Goal: Book appointment/travel/reservation

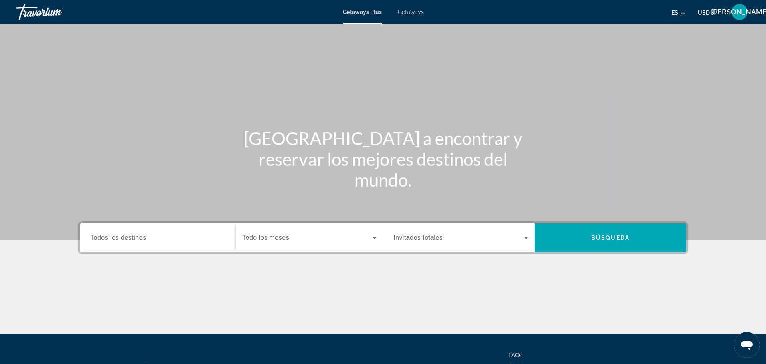
click at [124, 238] on span "Todos los destinos" at bounding box center [118, 237] width 56 height 7
click at [124, 238] on input "Destination Todos los destinos" at bounding box center [157, 238] width 135 height 10
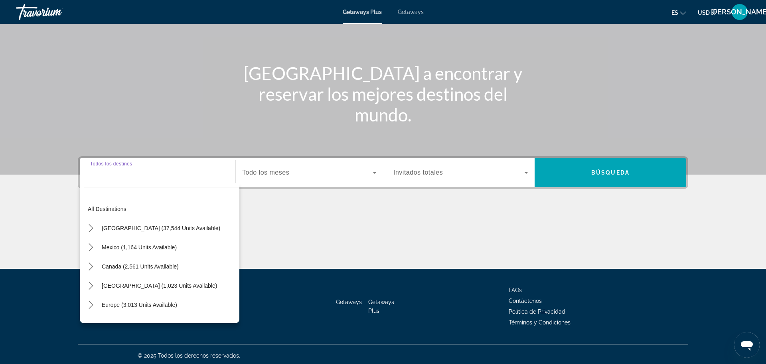
scroll to position [68, 0]
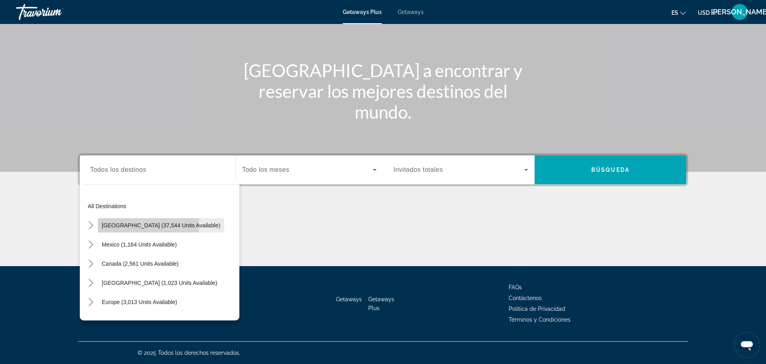
click at [126, 223] on span "[GEOGRAPHIC_DATA] (37,544 units available)" at bounding box center [161, 225] width 119 height 6
type input "**********"
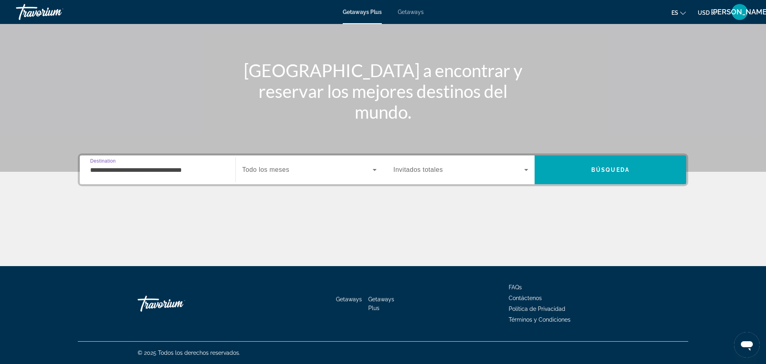
click at [374, 171] on icon "Search widget" at bounding box center [375, 170] width 10 height 10
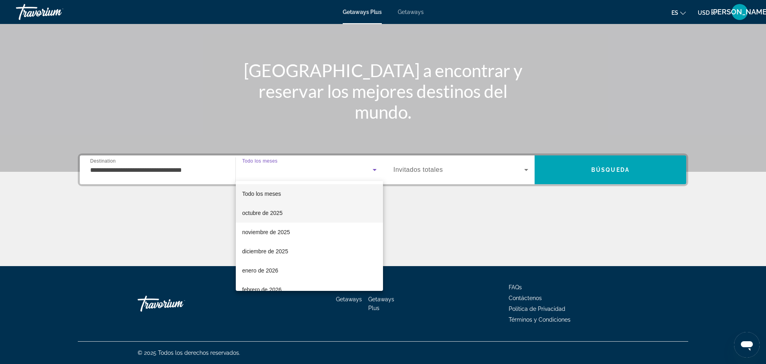
click at [281, 216] on span "octubre de 2025" at bounding box center [262, 213] width 40 height 10
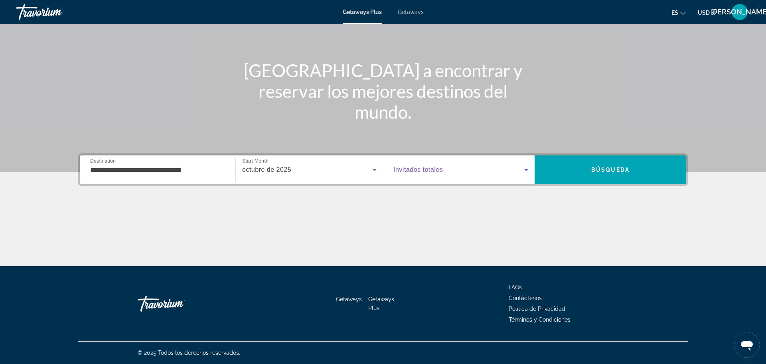
click at [526, 171] on icon "Search widget" at bounding box center [527, 170] width 10 height 10
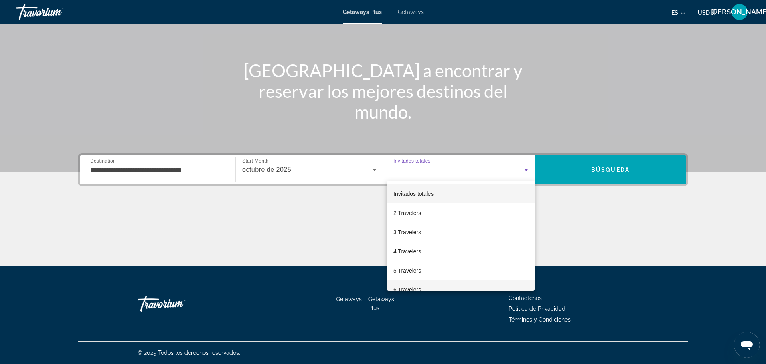
click at [411, 286] on span "6 Travelers" at bounding box center [408, 290] width 28 height 10
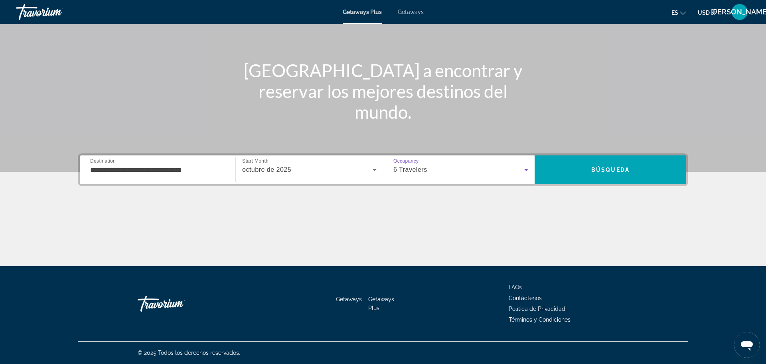
click at [527, 170] on icon "Search widget" at bounding box center [527, 170] width 10 height 10
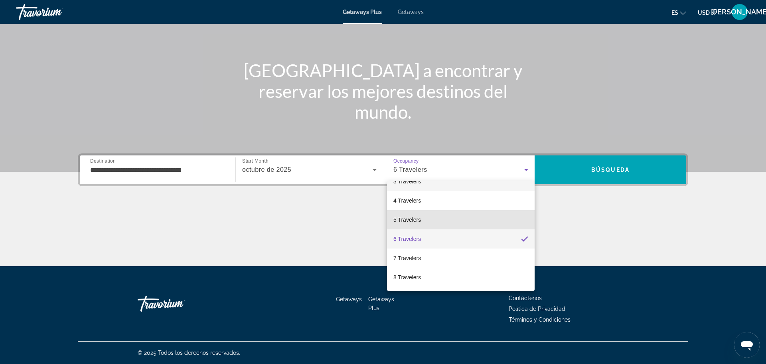
scroll to position [54, 0]
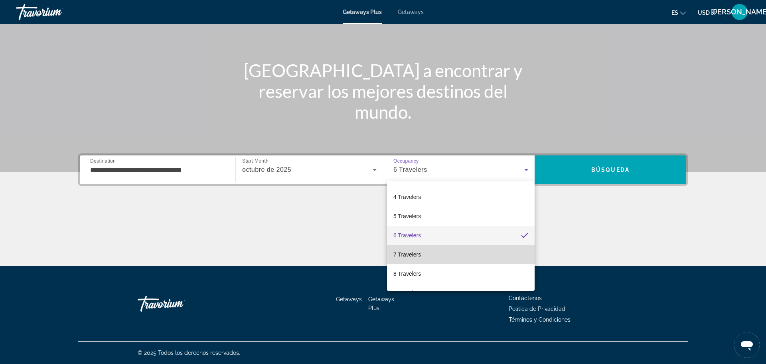
click at [404, 259] on span "7 Travelers" at bounding box center [408, 254] width 28 height 10
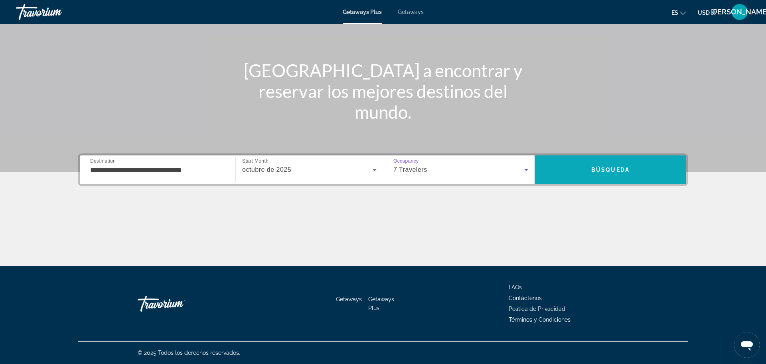
click at [605, 170] on span "Búsqueda" at bounding box center [611, 169] width 38 height 6
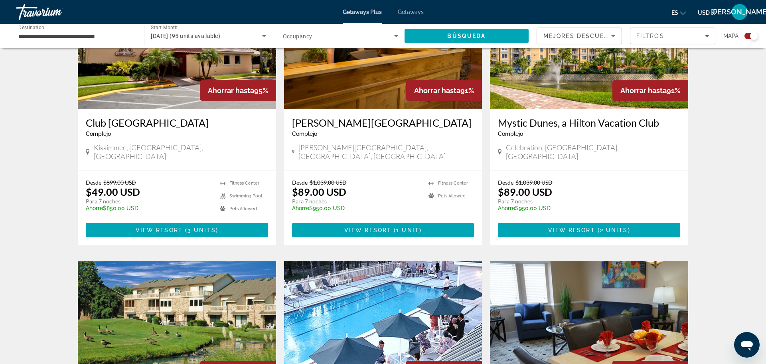
scroll to position [342, 0]
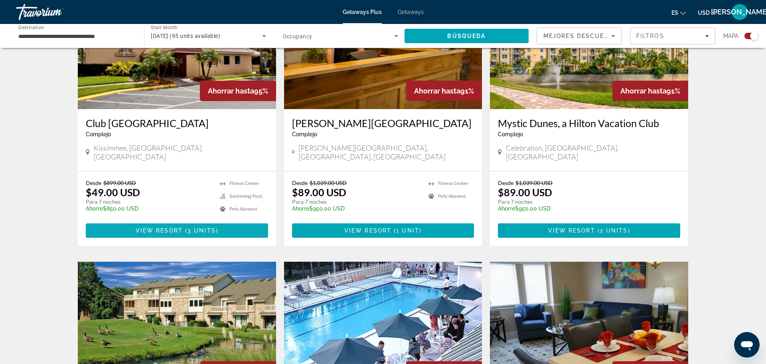
click at [205, 227] on span "3 units" at bounding box center [202, 230] width 28 height 6
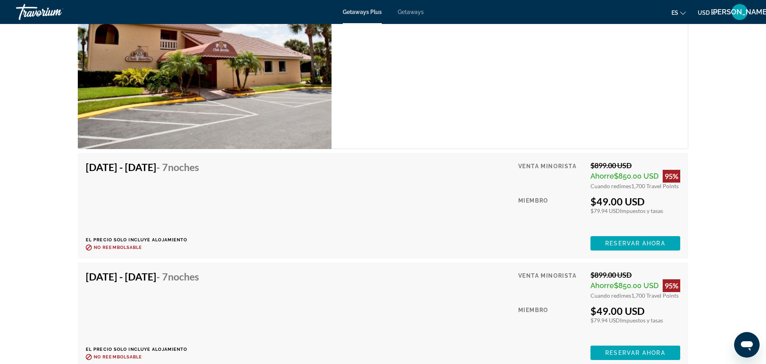
scroll to position [1563, 0]
click at [660, 241] on span "Reservar ahora" at bounding box center [635, 242] width 60 height 6
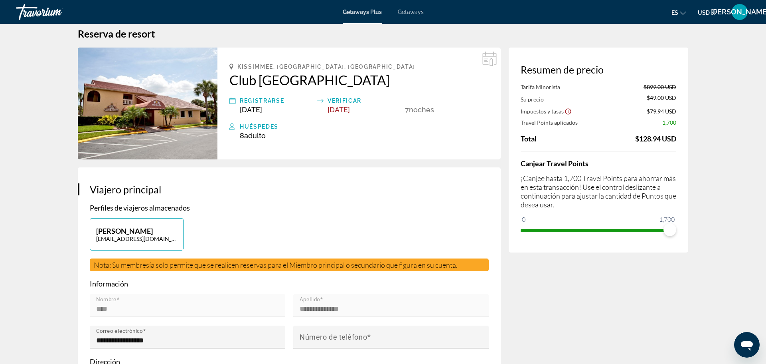
scroll to position [21, 0]
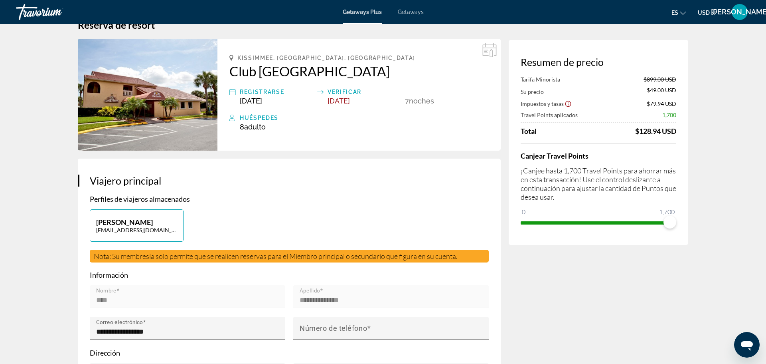
click at [205, 223] on div "[PERSON_NAME] [EMAIL_ADDRESS][DOMAIN_NAME]" at bounding box center [289, 229] width 407 height 40
drag, startPoint x: 660, startPoint y: 241, endPoint x: 198, endPoint y: 209, distance: 462.9
click at [198, 209] on div "[PERSON_NAME] [EMAIL_ADDRESS][DOMAIN_NAME]" at bounding box center [289, 229] width 407 height 40
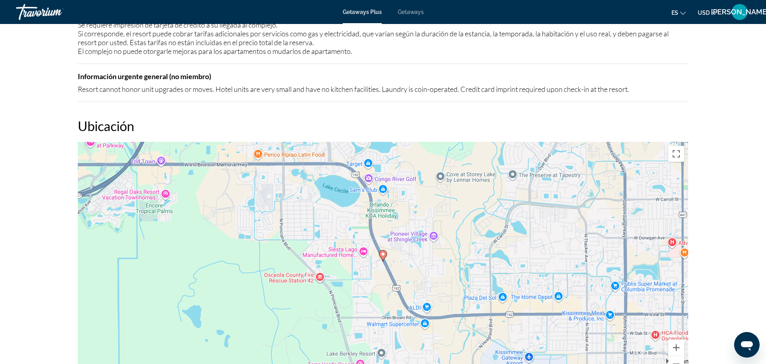
scroll to position [1086, 0]
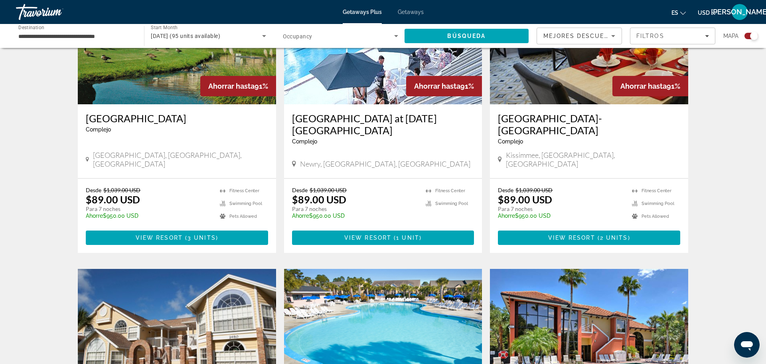
scroll to position [627, 0]
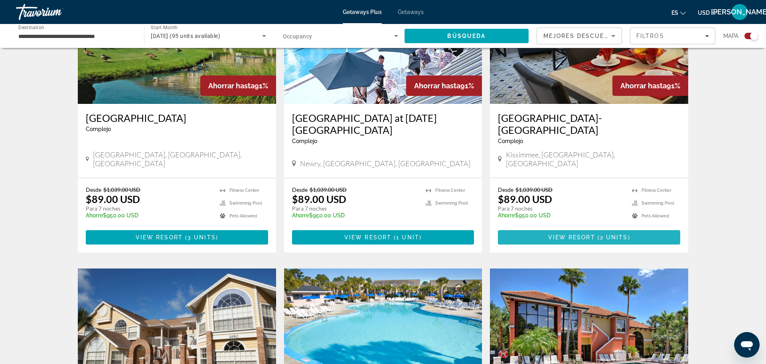
click at [608, 234] on span "2 units" at bounding box center [614, 237] width 28 height 6
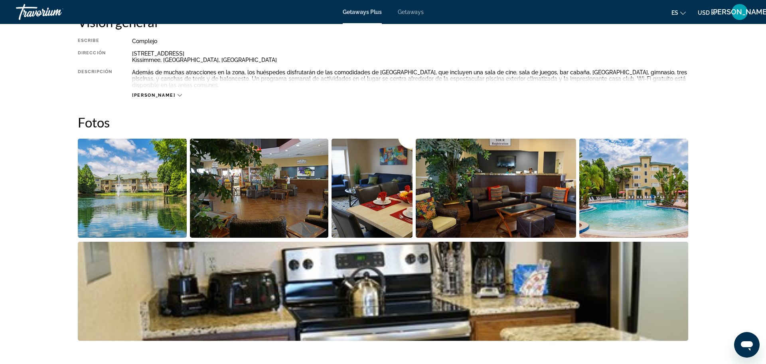
scroll to position [289, 0]
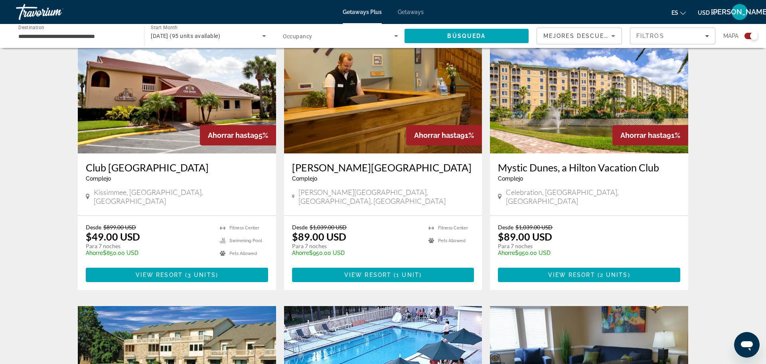
scroll to position [300, 0]
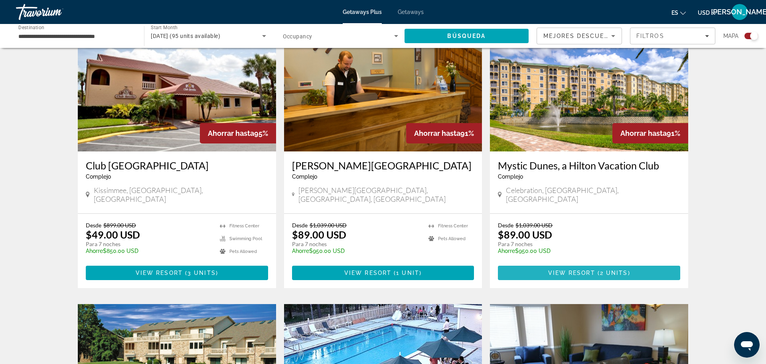
click at [657, 263] on span "Main content" at bounding box center [589, 272] width 182 height 19
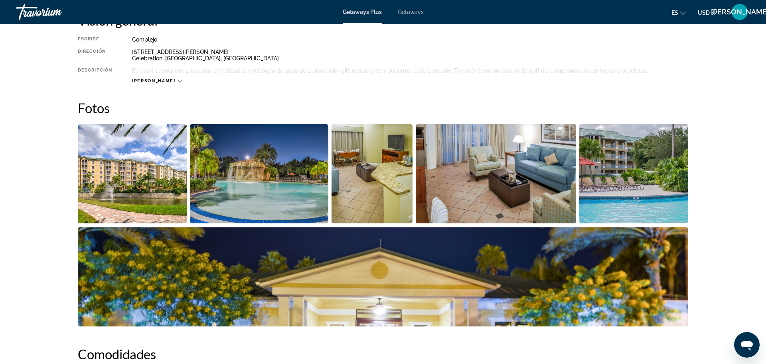
scroll to position [289, 0]
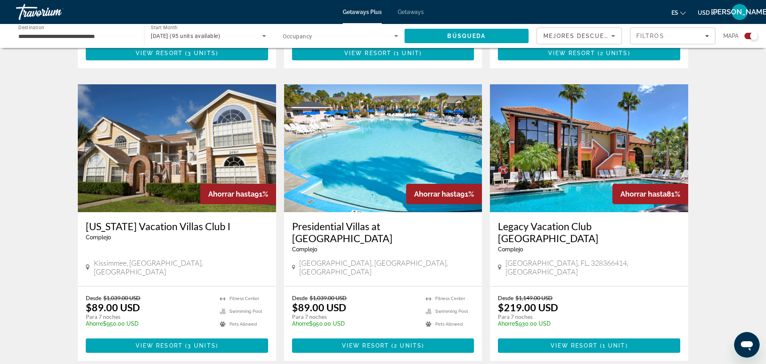
scroll to position [812, 0]
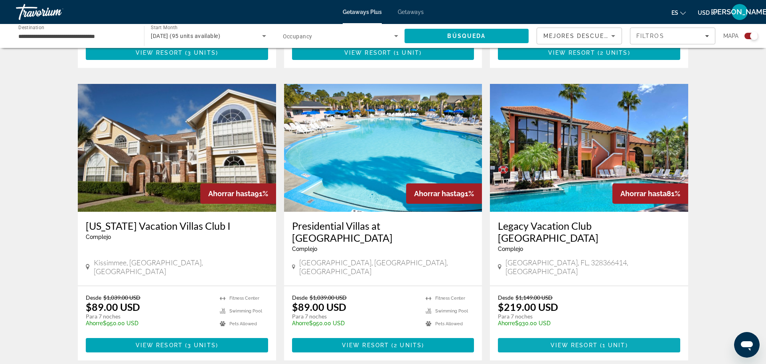
click at [652, 335] on span "Main content" at bounding box center [589, 344] width 182 height 19
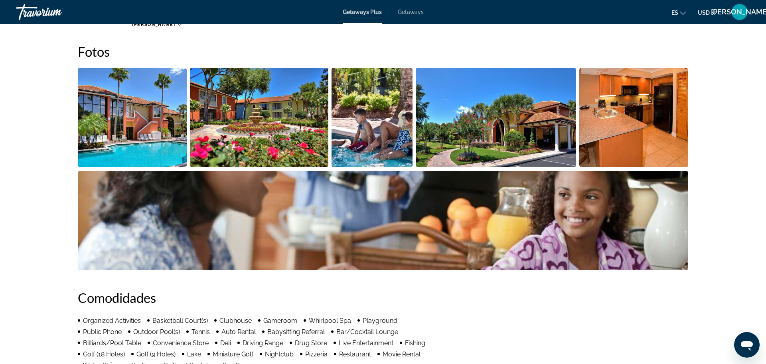
scroll to position [361, 0]
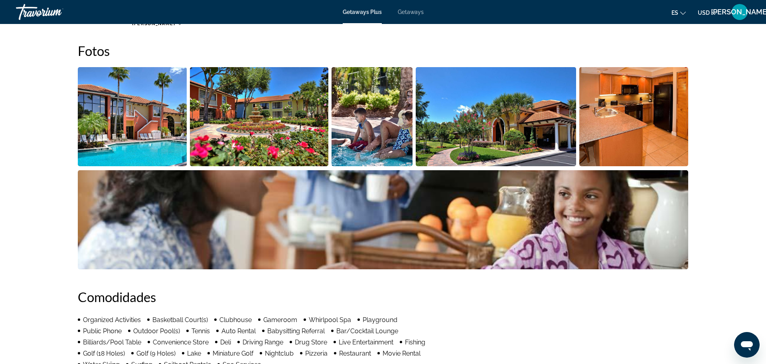
click at [125, 124] on img "Open full-screen image slider" at bounding box center [132, 116] width 109 height 99
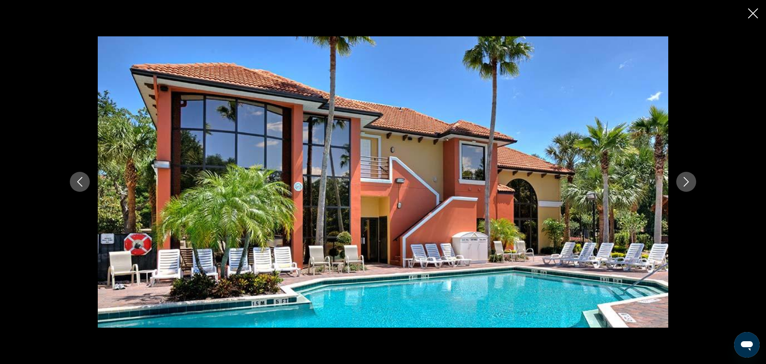
click at [688, 188] on button "Next image" at bounding box center [687, 182] width 20 height 20
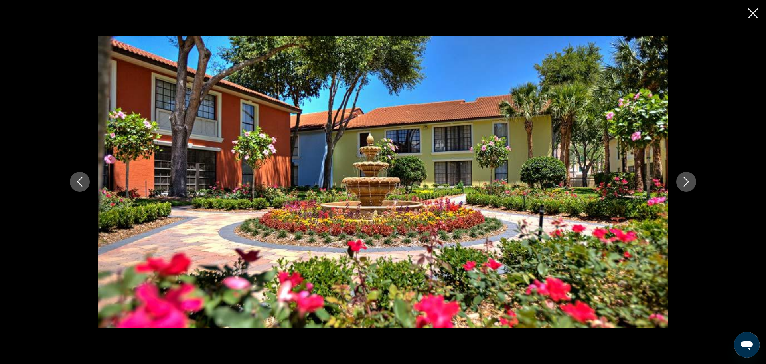
click at [688, 184] on icon "Next image" at bounding box center [687, 182] width 10 height 10
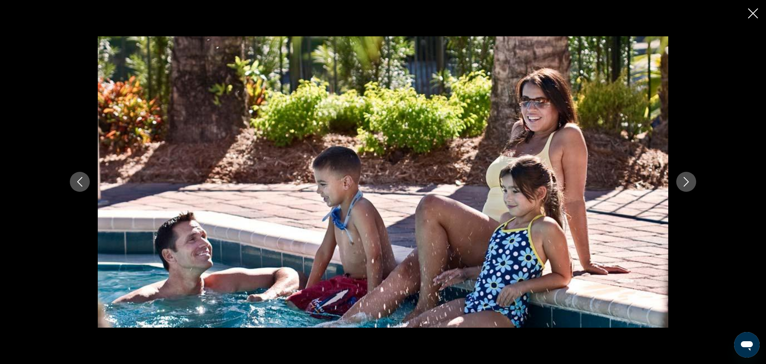
click at [688, 185] on icon "Next image" at bounding box center [687, 182] width 10 height 10
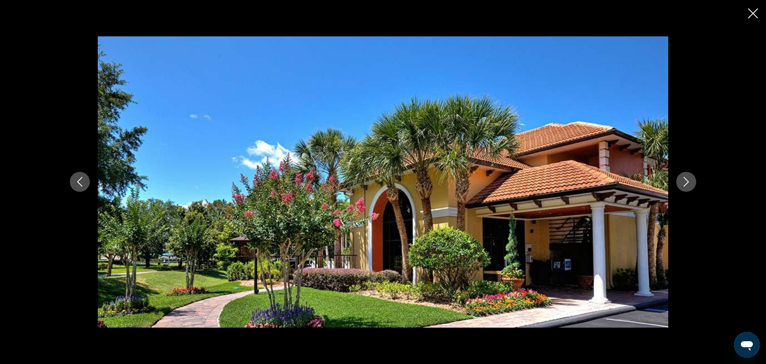
click at [688, 187] on button "Next image" at bounding box center [687, 182] width 20 height 20
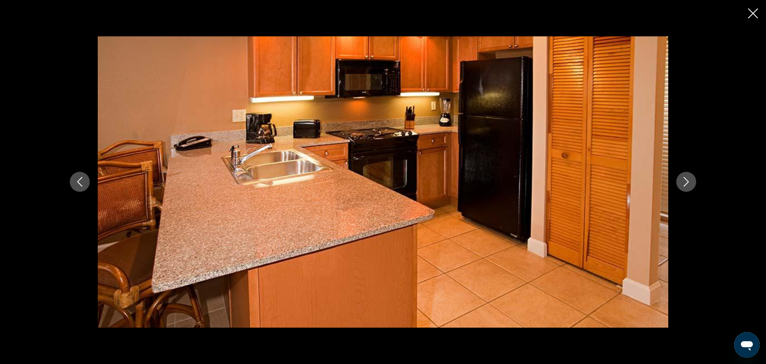
click at [688, 186] on icon "Next image" at bounding box center [687, 182] width 10 height 10
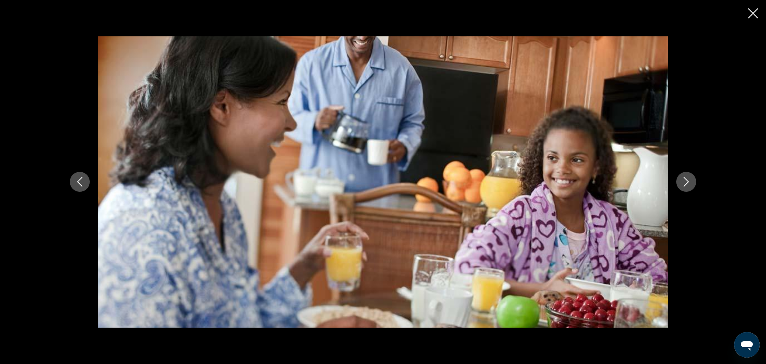
click at [687, 185] on icon "Next image" at bounding box center [687, 182] width 10 height 10
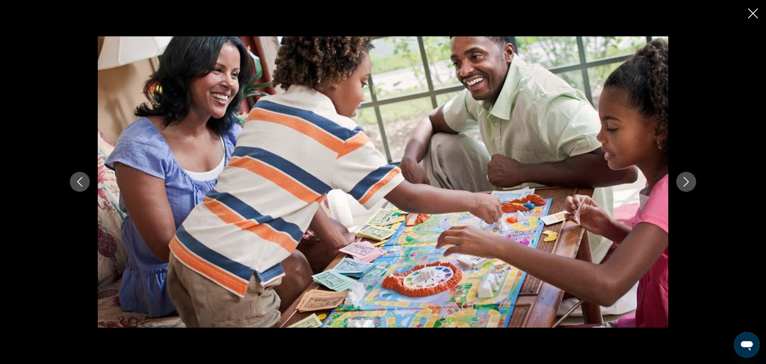
click at [685, 183] on icon "Next image" at bounding box center [687, 182] width 10 height 10
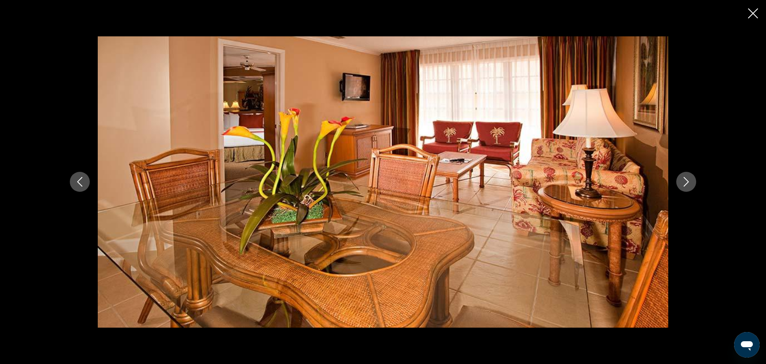
click at [684, 182] on icon "Next image" at bounding box center [687, 182] width 10 height 10
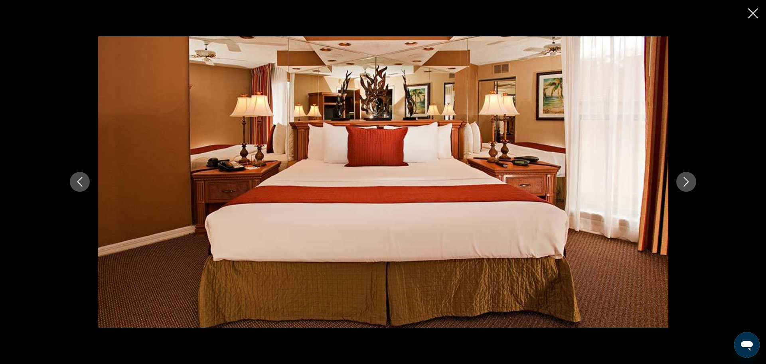
click at [688, 185] on icon "Next image" at bounding box center [687, 182] width 10 height 10
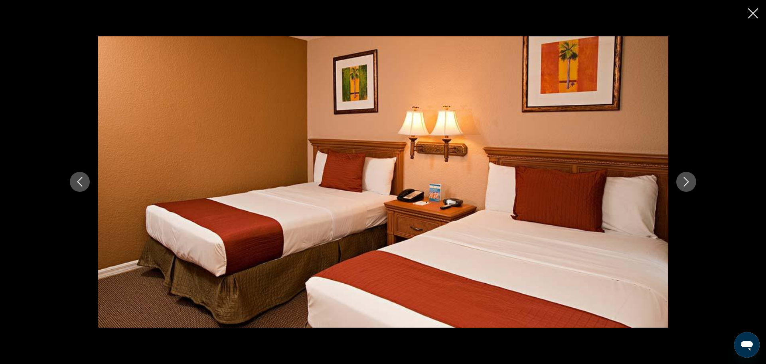
click at [687, 182] on icon "Next image" at bounding box center [687, 182] width 10 height 10
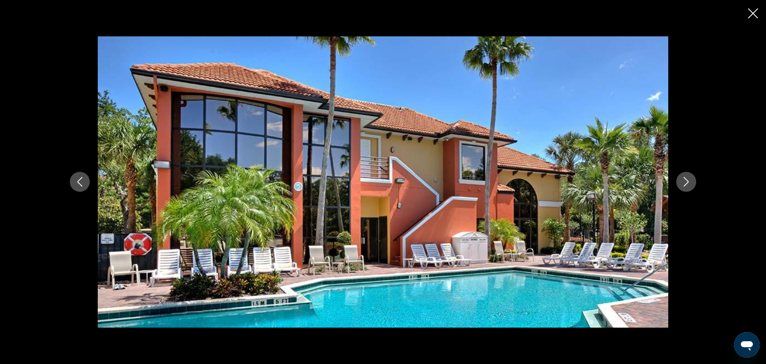
click at [685, 186] on icon "Next image" at bounding box center [687, 182] width 10 height 10
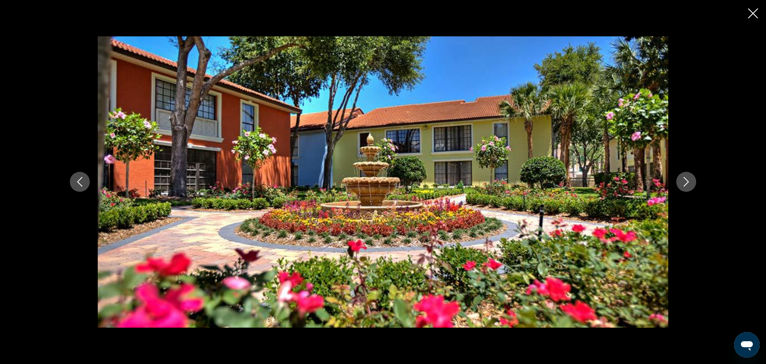
click at [687, 183] on icon "Next image" at bounding box center [687, 182] width 10 height 10
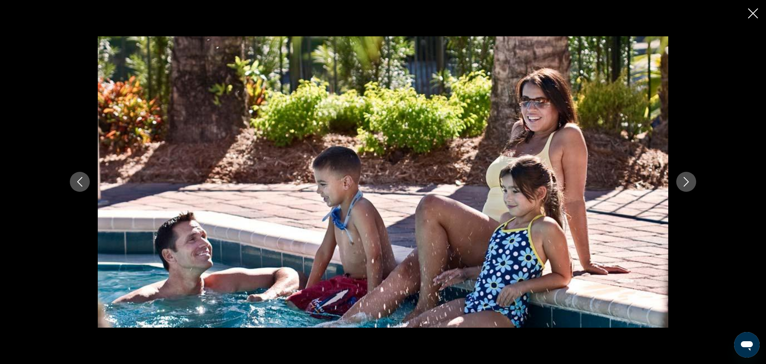
click at [688, 180] on icon "Next image" at bounding box center [687, 182] width 10 height 10
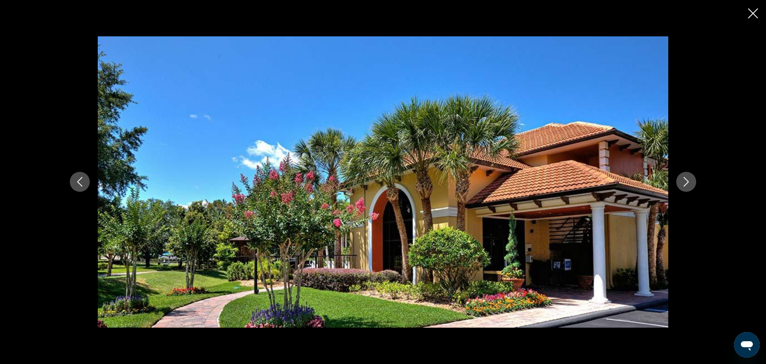
click at [685, 180] on icon "Next image" at bounding box center [687, 182] width 10 height 10
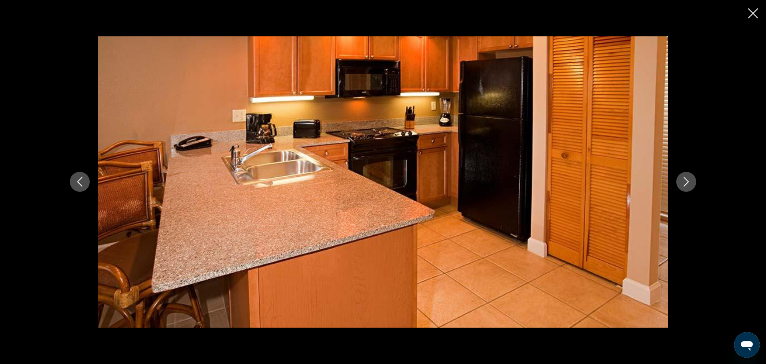
click at [690, 184] on icon "Next image" at bounding box center [687, 182] width 10 height 10
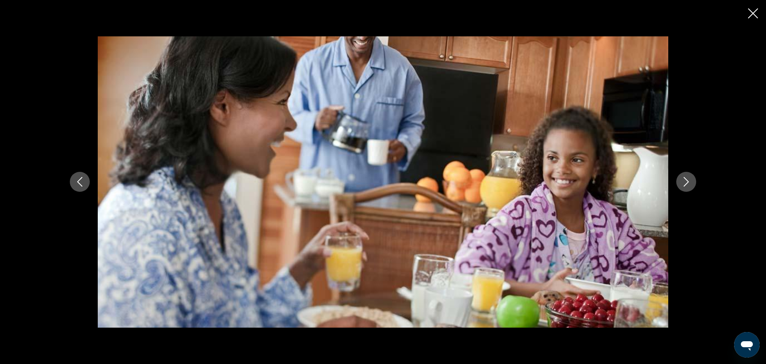
click at [748, 7] on div "prev next" at bounding box center [383, 182] width 766 height 364
click at [753, 17] on icon "Close slideshow" at bounding box center [753, 13] width 10 height 10
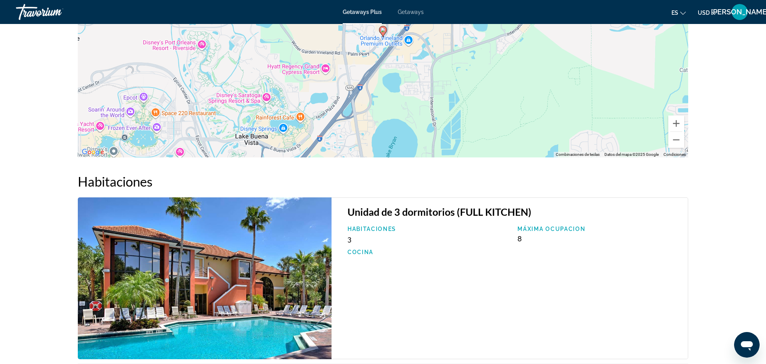
scroll to position [1036, 0]
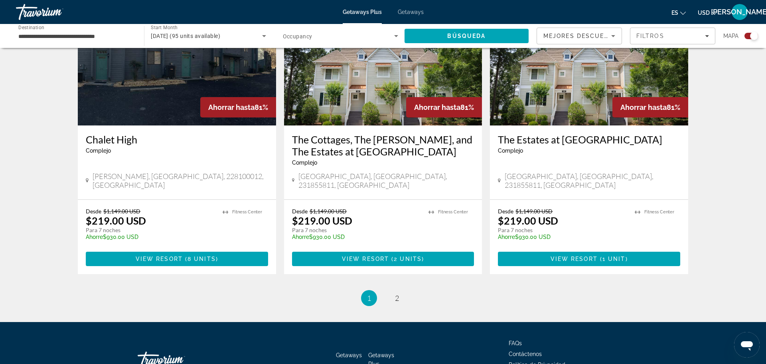
scroll to position [1199, 0]
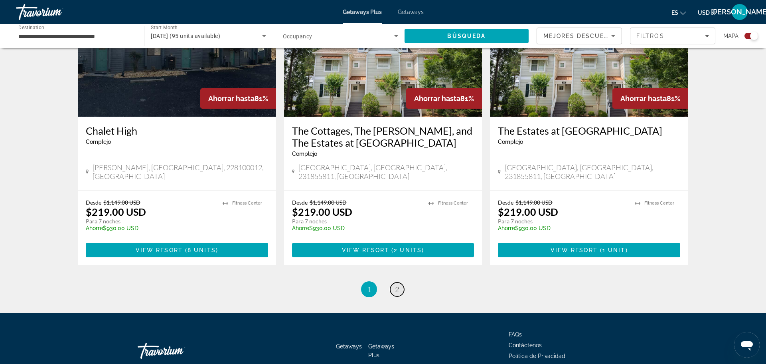
click at [399, 285] on span "2" at bounding box center [397, 289] width 4 height 9
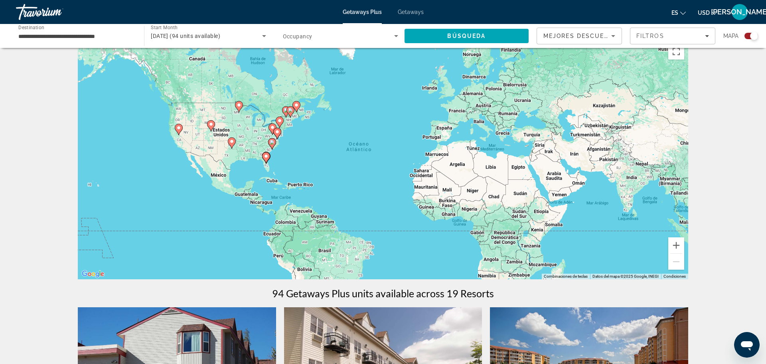
scroll to position [17, 0]
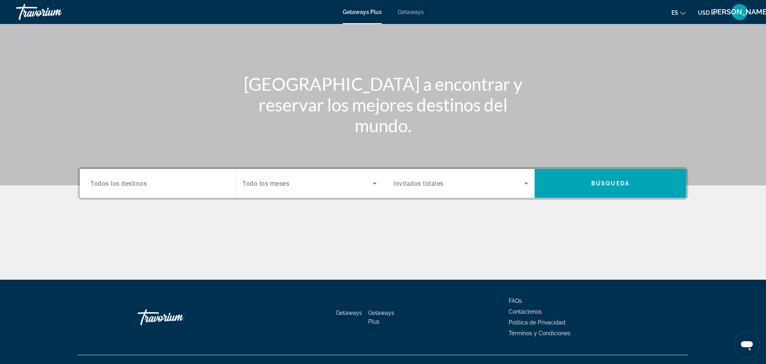
scroll to position [41, 0]
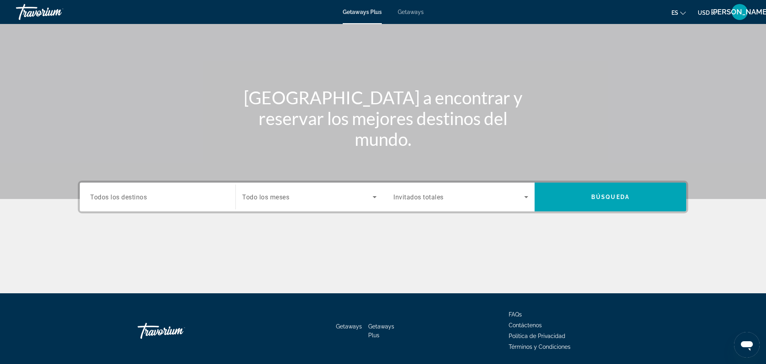
click at [120, 196] on span "Todos los destinos" at bounding box center [118, 197] width 57 height 8
click at [120, 196] on input "Destination Todos los destinos" at bounding box center [157, 197] width 135 height 10
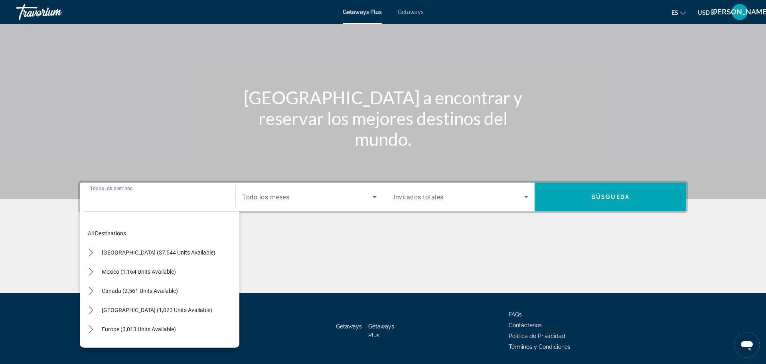
scroll to position [68, 0]
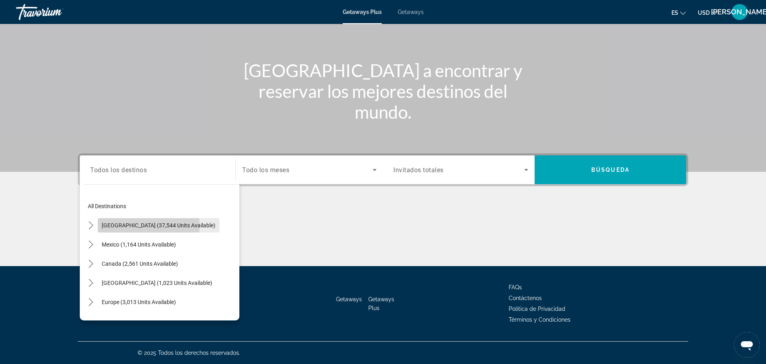
click at [121, 226] on span "[GEOGRAPHIC_DATA] (37,544 units available)" at bounding box center [159, 225] width 114 height 6
type input "**********"
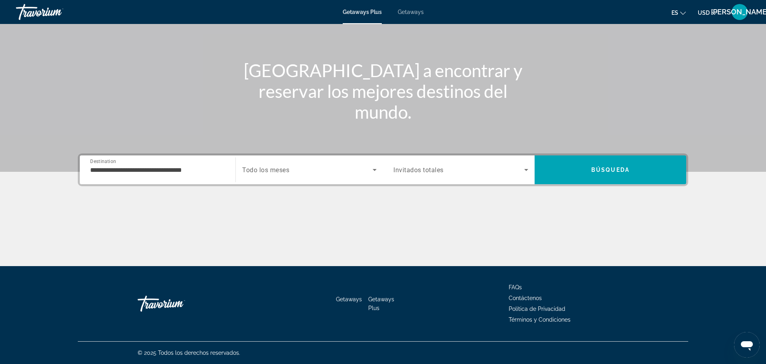
click at [275, 177] on div "Search widget" at bounding box center [309, 169] width 135 height 22
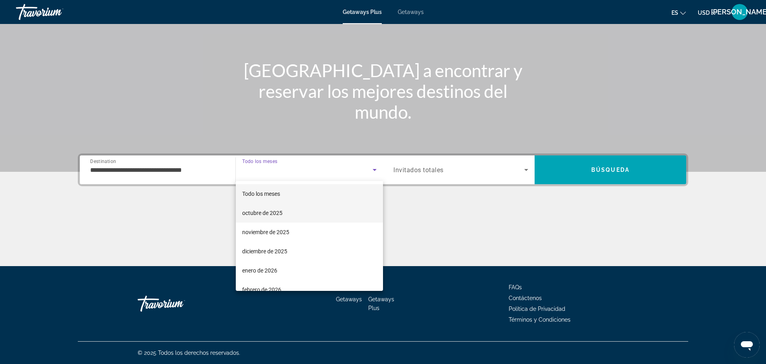
click at [261, 216] on span "octubre de 2025" at bounding box center [262, 213] width 40 height 10
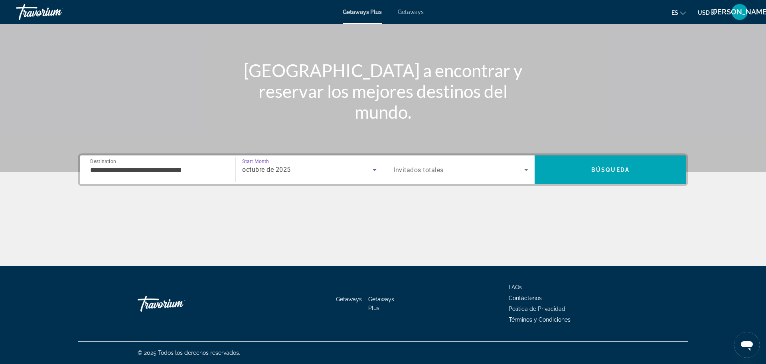
click at [529, 168] on icon "Search widget" at bounding box center [527, 170] width 10 height 10
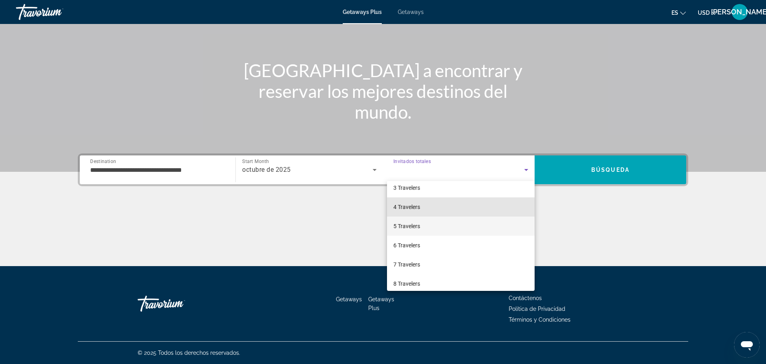
scroll to position [47, 0]
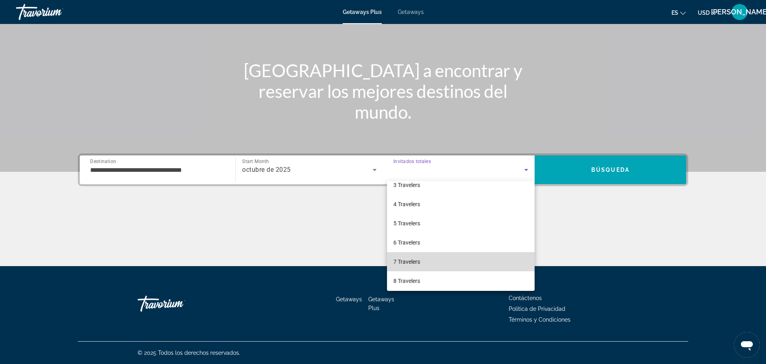
click at [415, 262] on span "7 Travelers" at bounding box center [407, 262] width 27 height 10
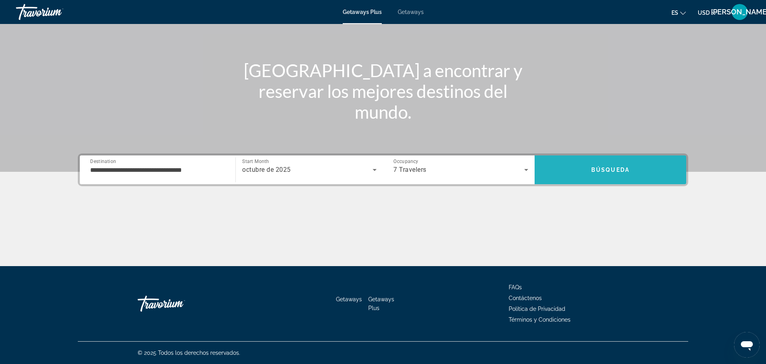
click at [601, 166] on span "Search" at bounding box center [611, 169] width 152 height 19
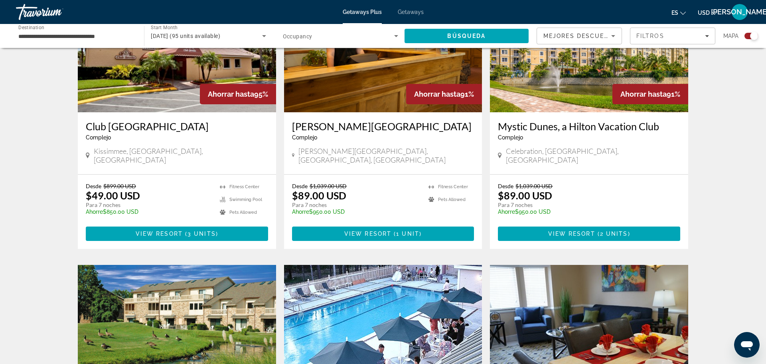
scroll to position [342, 0]
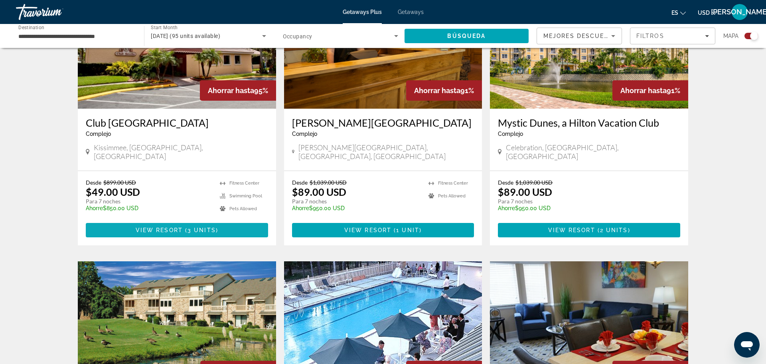
click at [172, 227] on span "View Resort" at bounding box center [159, 230] width 47 height 6
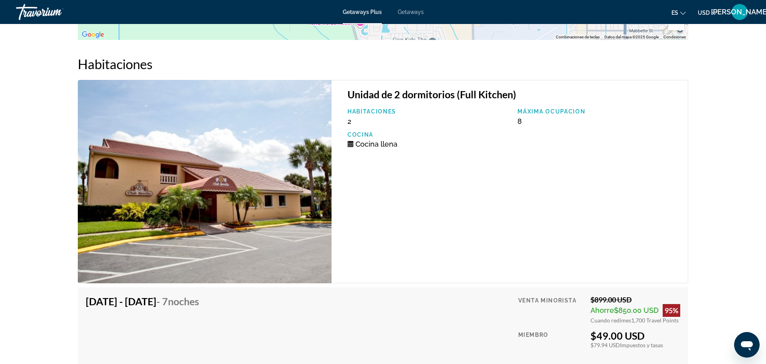
scroll to position [1423, 0]
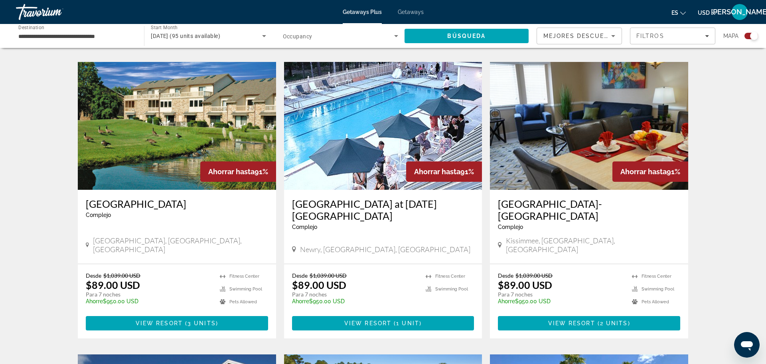
scroll to position [542, 0]
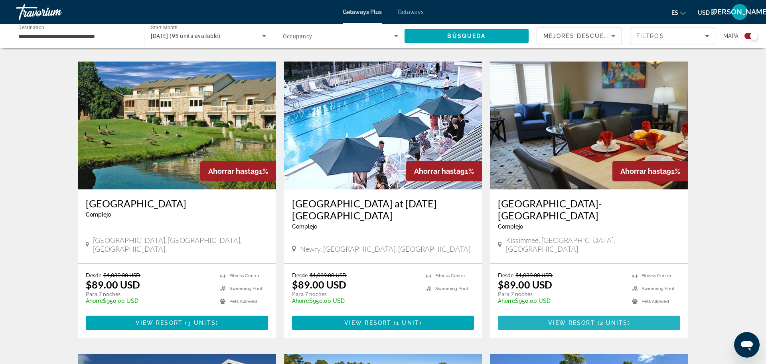
click at [666, 313] on span "Main content" at bounding box center [589, 322] width 182 height 19
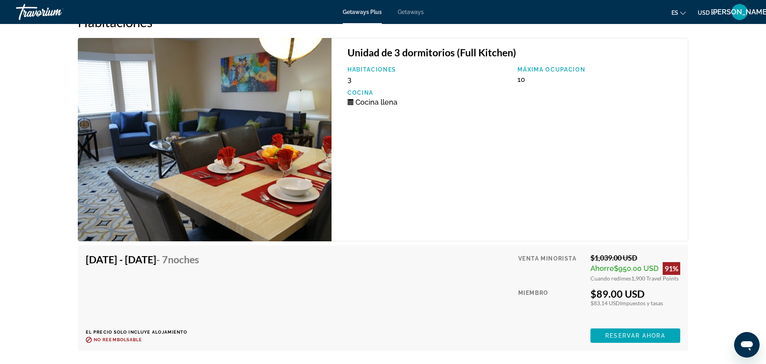
scroll to position [1548, 0]
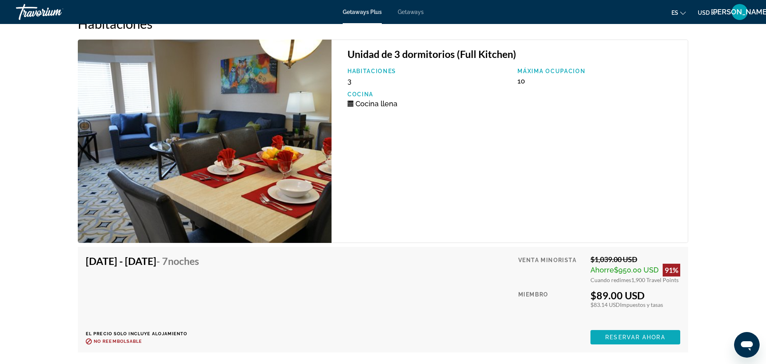
click at [655, 334] on span "Reservar ahora" at bounding box center [635, 337] width 60 height 6
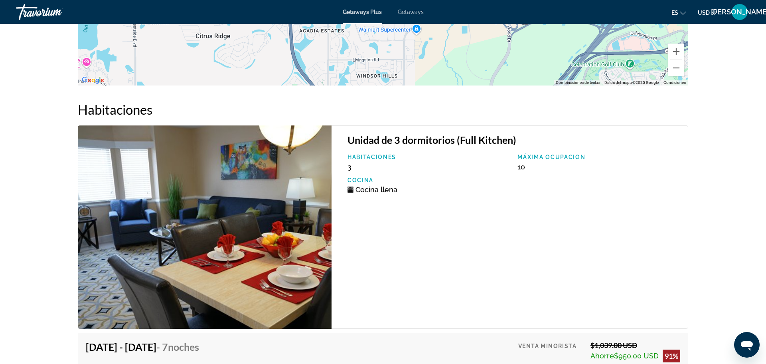
scroll to position [1451, 0]
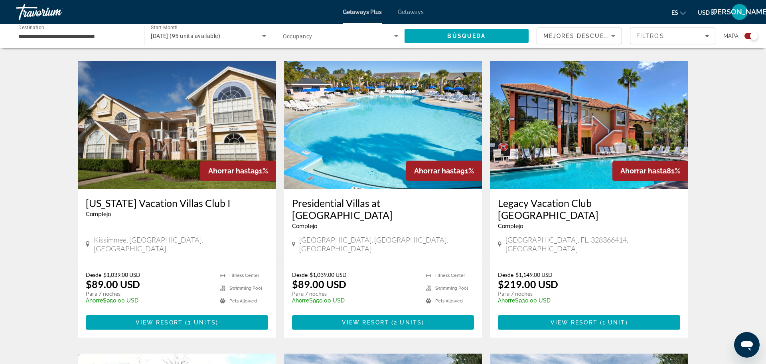
scroll to position [837, 0]
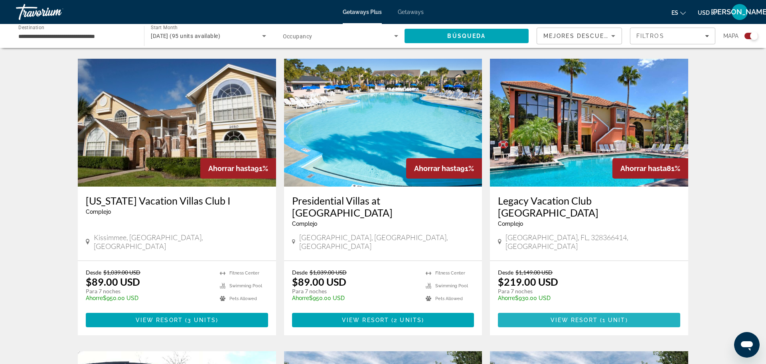
click at [666, 310] on span "Main content" at bounding box center [589, 319] width 182 height 19
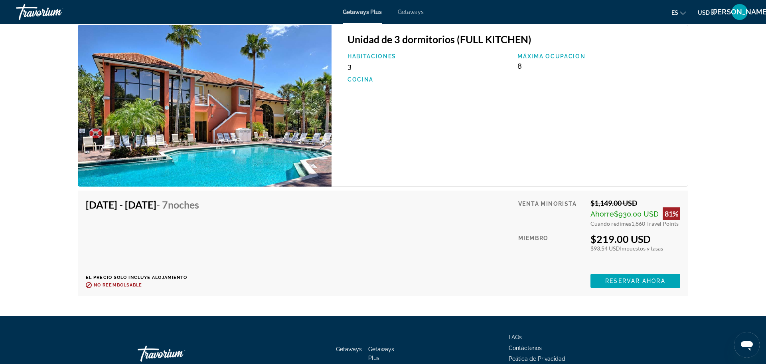
scroll to position [1207, 0]
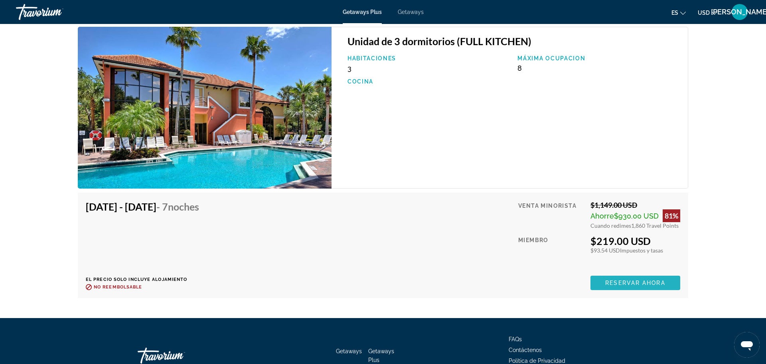
click at [655, 283] on span "Reservar ahora" at bounding box center [635, 282] width 60 height 6
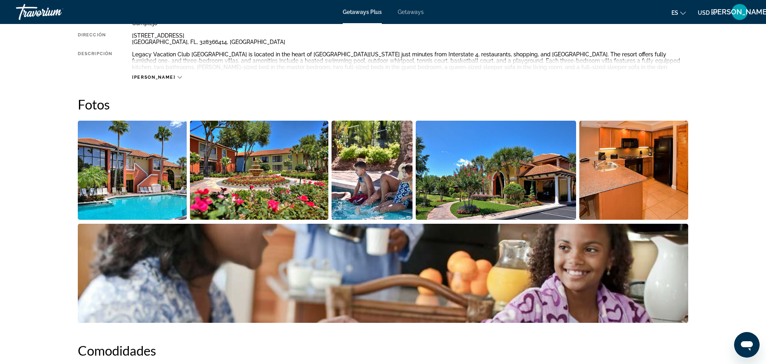
scroll to position [310, 0]
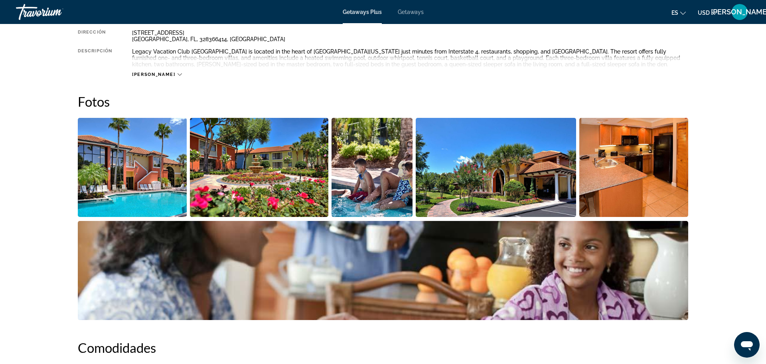
click at [125, 180] on img "Open full-screen image slider" at bounding box center [132, 167] width 109 height 99
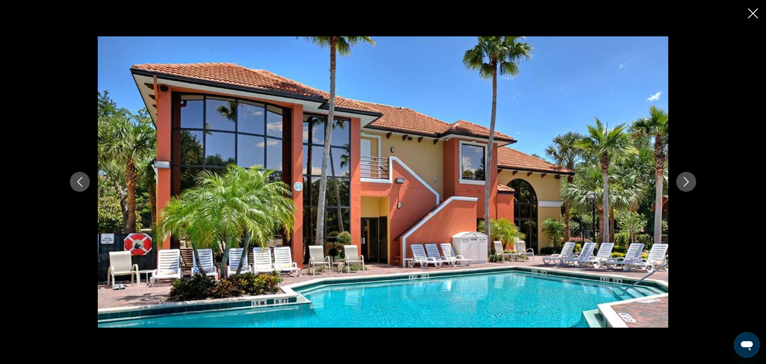
click at [687, 185] on icon "Next image" at bounding box center [687, 182] width 10 height 10
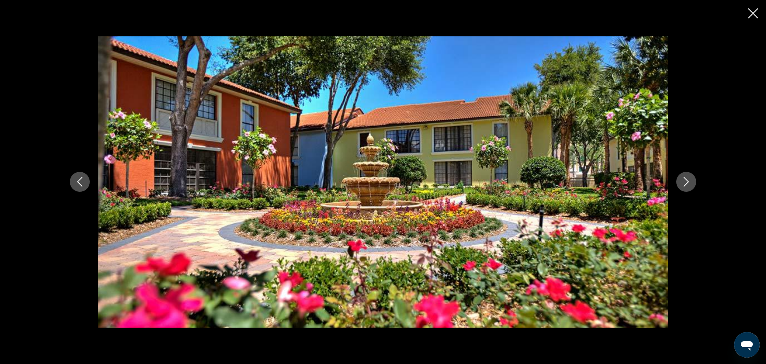
scroll to position [327, 0]
click at [751, 16] on icon "Close slideshow" at bounding box center [753, 13] width 10 height 10
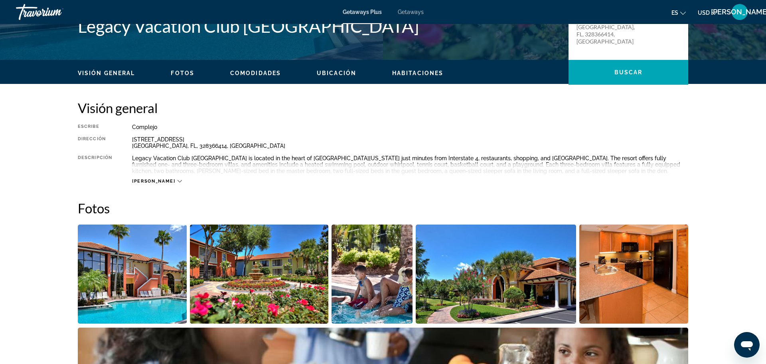
scroll to position [208, 0]
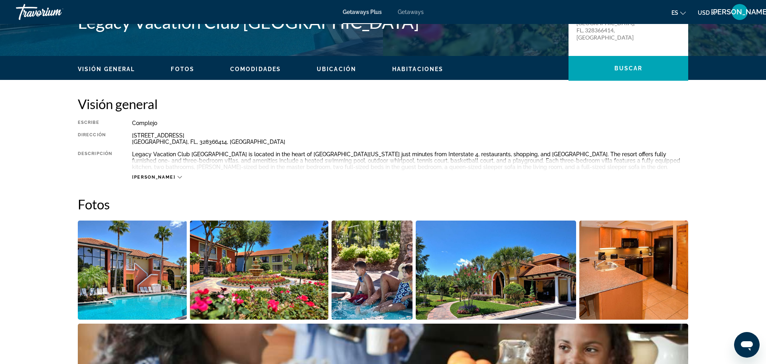
click at [125, 271] on img "Open full-screen image slider" at bounding box center [132, 269] width 109 height 99
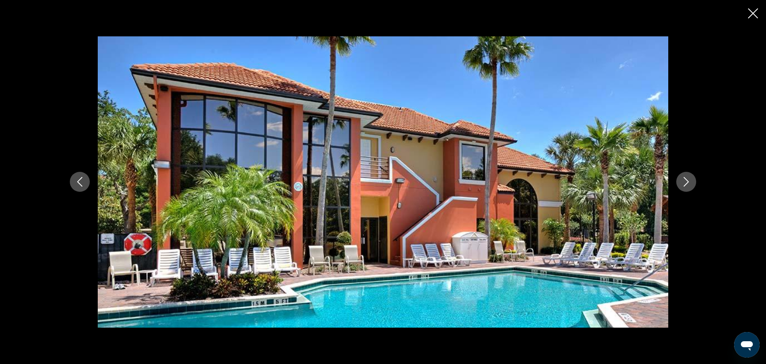
click at [689, 186] on icon "Next image" at bounding box center [687, 182] width 10 height 10
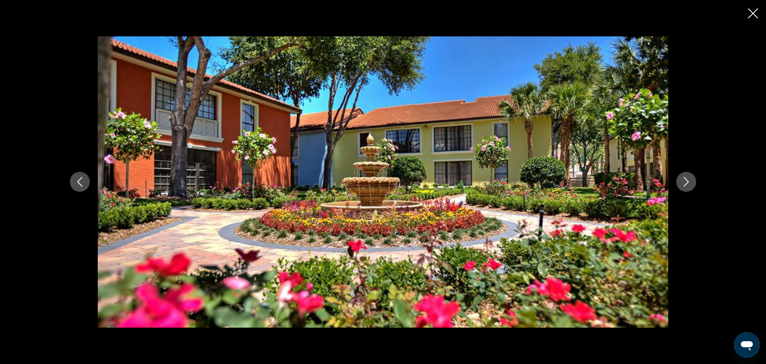
click at [690, 185] on icon "Next image" at bounding box center [687, 182] width 10 height 10
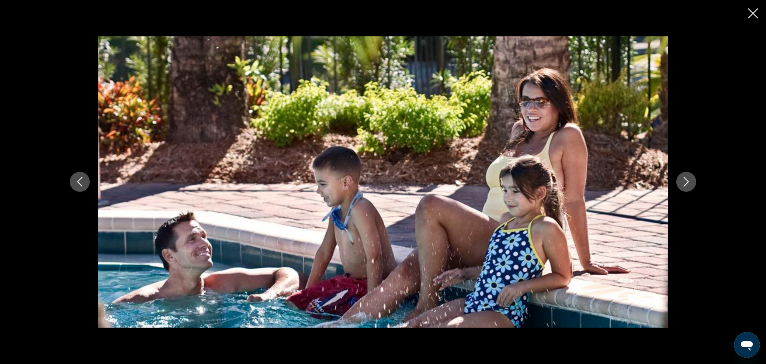
click at [690, 184] on icon "Next image" at bounding box center [687, 182] width 10 height 10
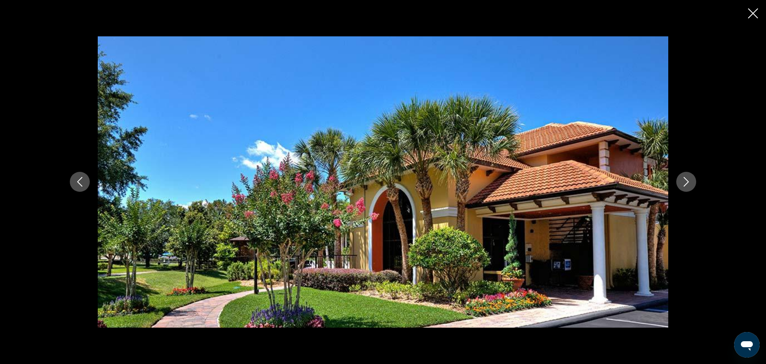
click at [692, 183] on button "Next image" at bounding box center [687, 182] width 20 height 20
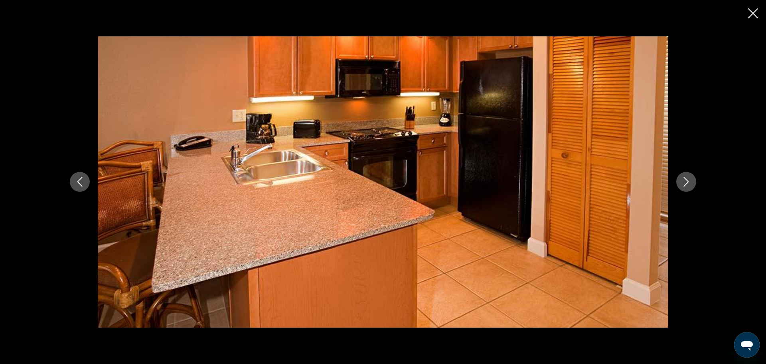
click at [688, 184] on icon "Next image" at bounding box center [687, 182] width 10 height 10
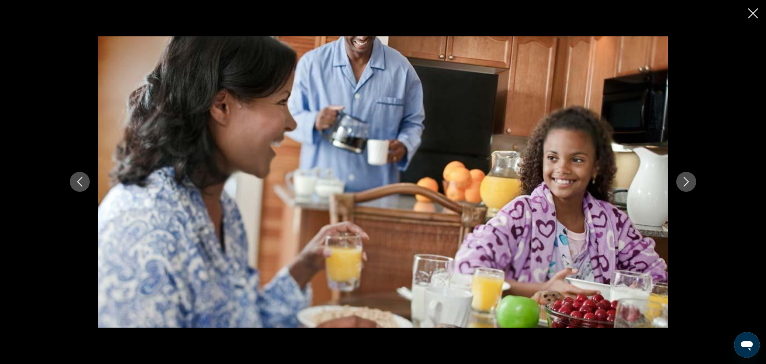
click at [692, 184] on button "Next image" at bounding box center [687, 182] width 20 height 20
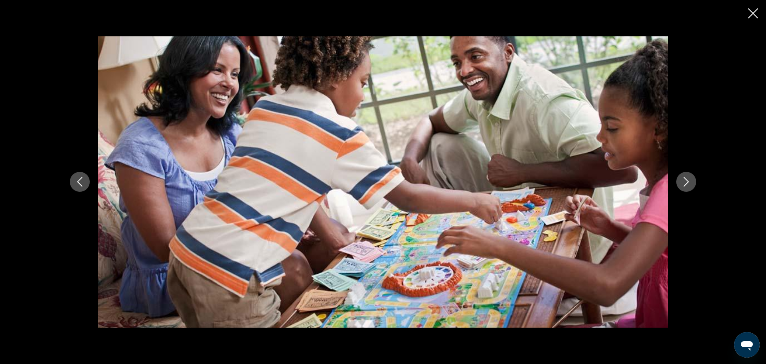
click at [692, 183] on button "Next image" at bounding box center [687, 182] width 20 height 20
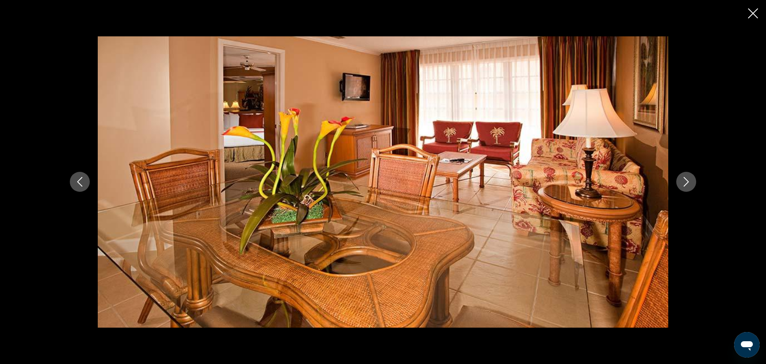
click at [690, 184] on icon "Next image" at bounding box center [687, 182] width 10 height 10
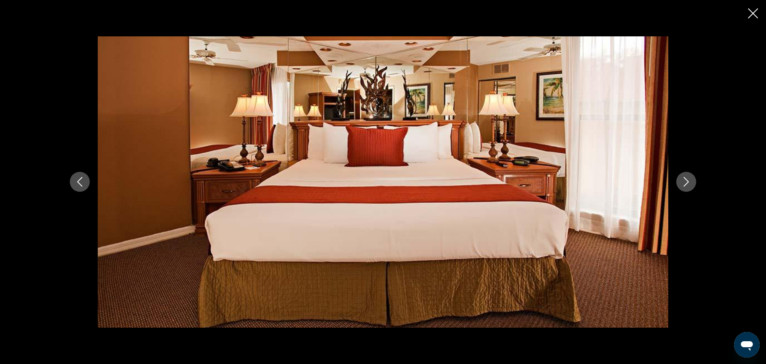
click at [692, 185] on button "Next image" at bounding box center [687, 182] width 20 height 20
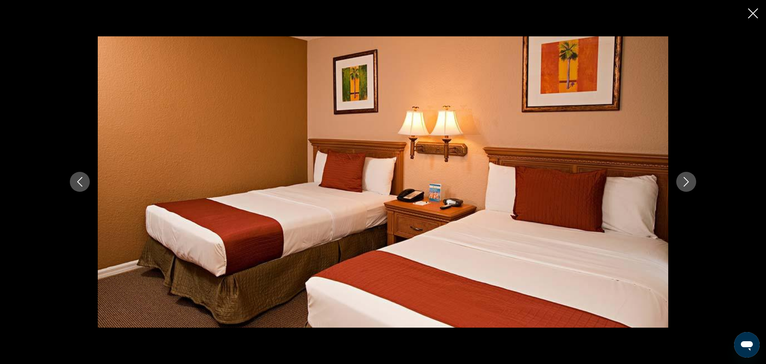
click at [691, 184] on icon "Next image" at bounding box center [687, 182] width 10 height 10
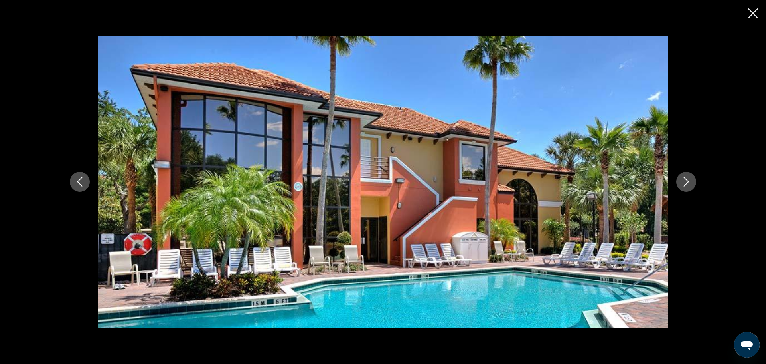
click at [690, 183] on icon "Next image" at bounding box center [687, 182] width 10 height 10
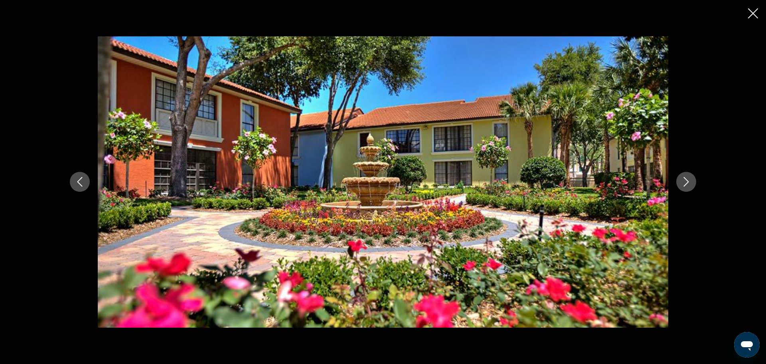
click at [691, 182] on icon "Next image" at bounding box center [687, 182] width 10 height 10
